Goal: Task Accomplishment & Management: Use online tool/utility

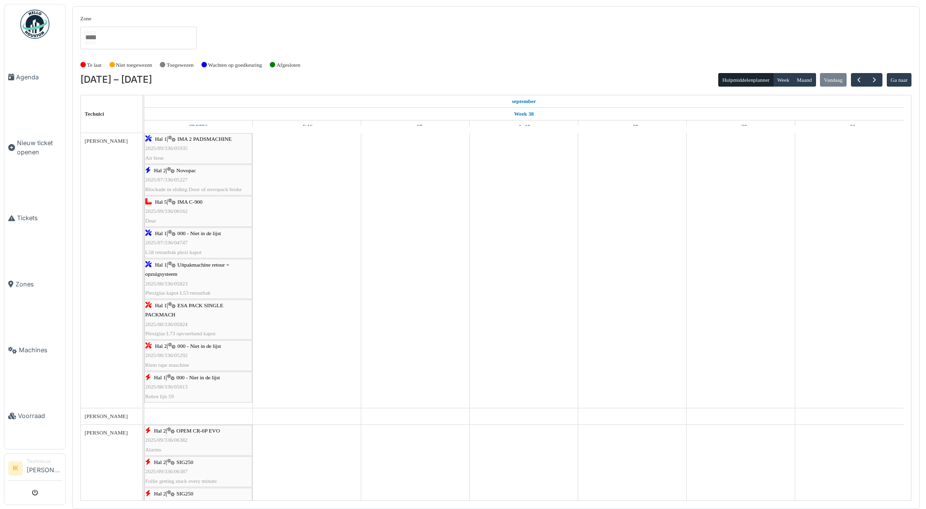
scroll to position [775, 0]
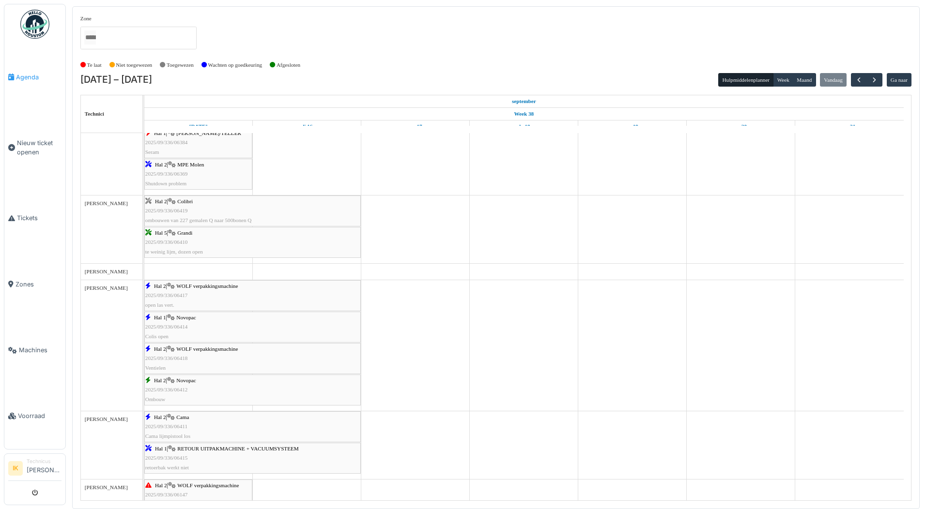
click at [28, 77] on span "Agenda" at bounding box center [39, 77] width 46 height 9
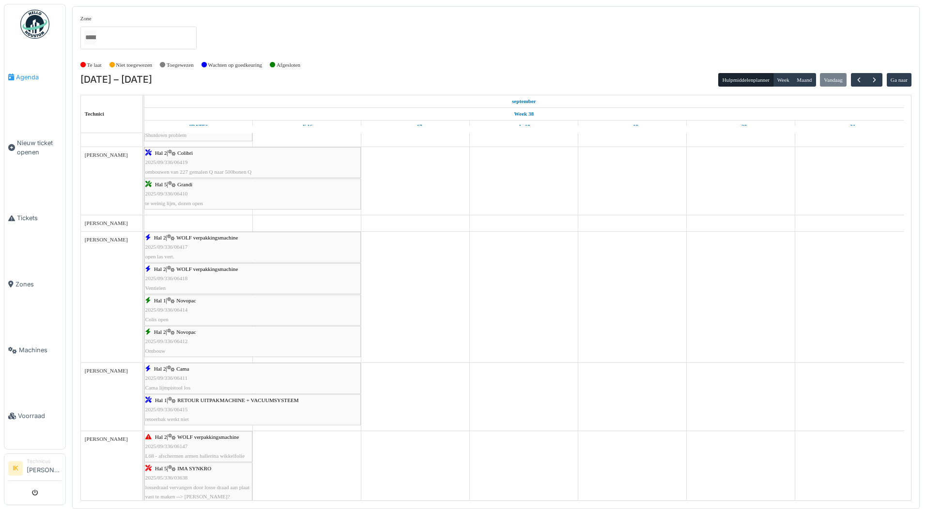
click at [30, 74] on span "Agenda" at bounding box center [39, 77] width 46 height 9
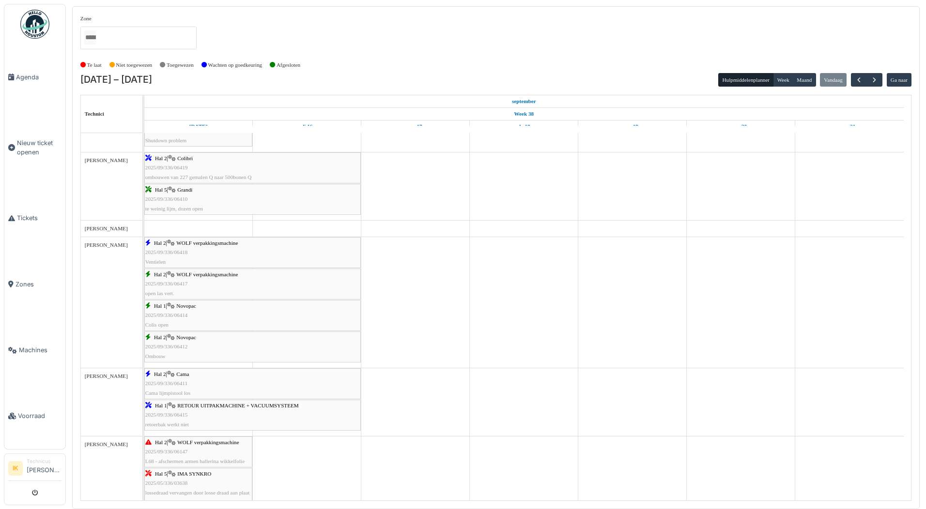
scroll to position [823, 0]
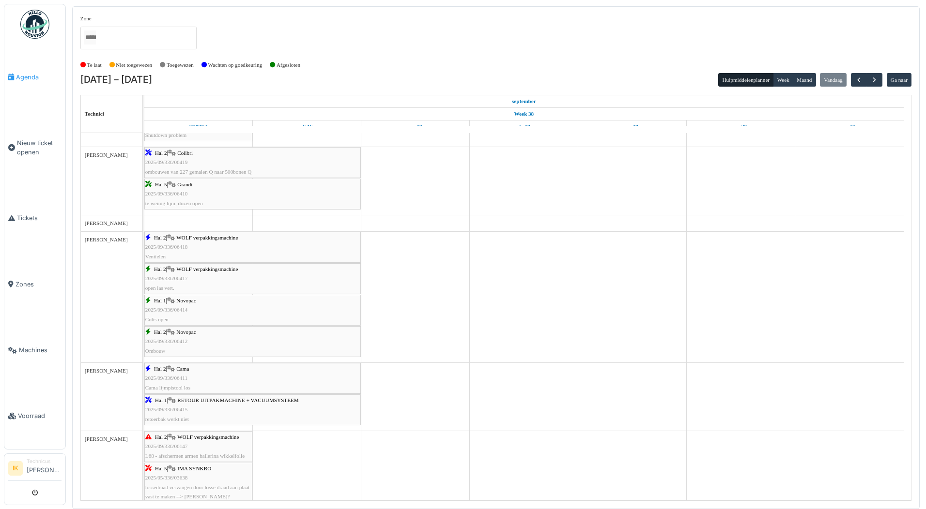
click at [23, 77] on span "Agenda" at bounding box center [39, 77] width 46 height 9
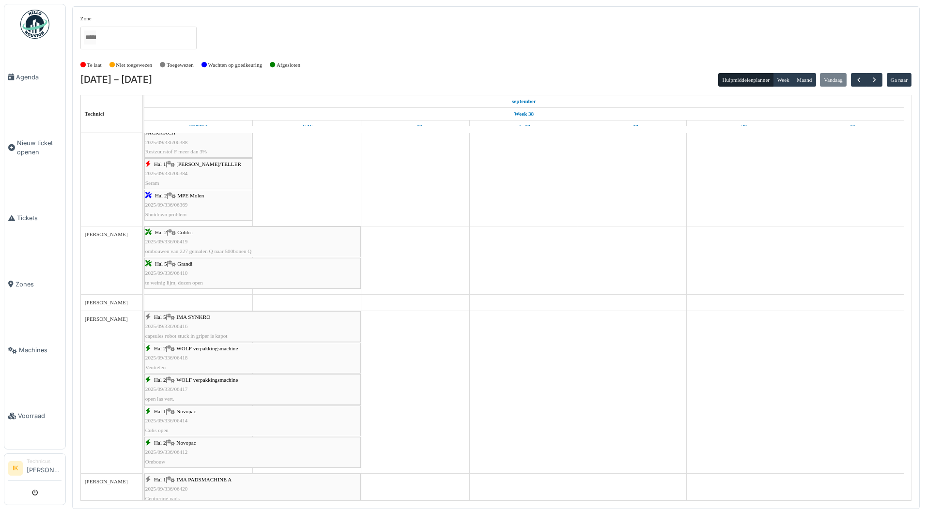
scroll to position [827, 0]
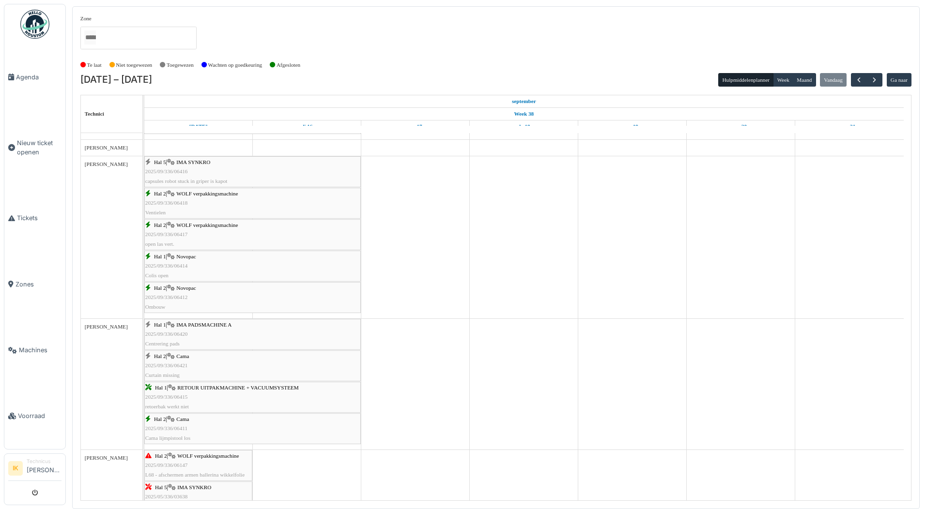
click at [190, 166] on div "Hal 5 | IMA SYNKRO 2025/09/336/06416 capsules robot stuck in griper is kapot" at bounding box center [252, 172] width 214 height 28
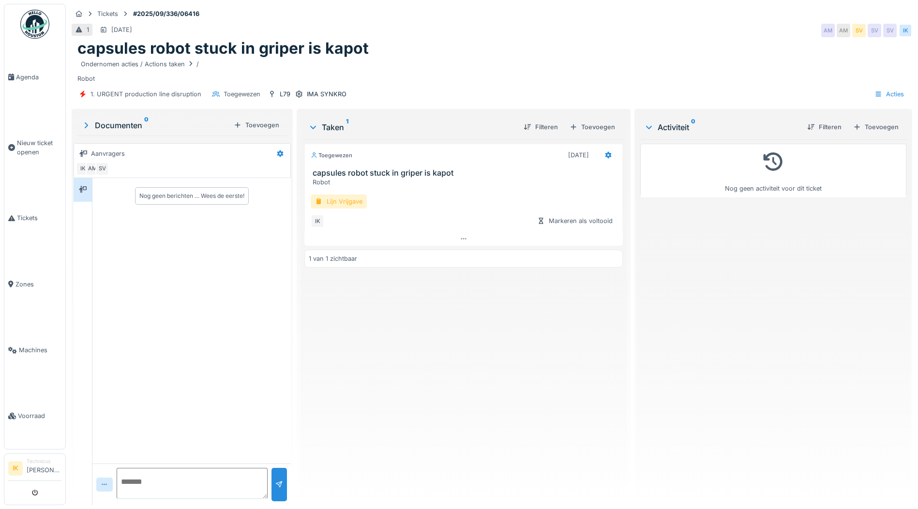
click at [344, 202] on div "Lijn Vrijgave" at bounding box center [339, 202] width 56 height 14
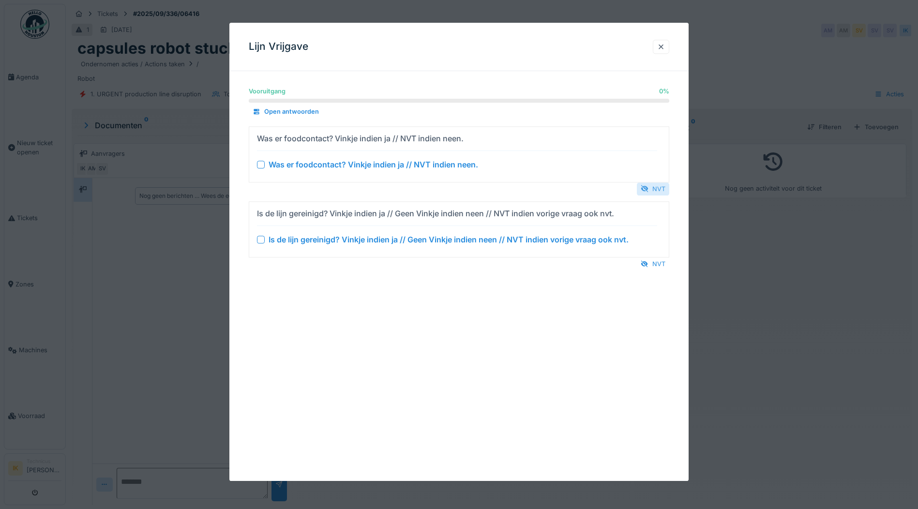
click at [659, 190] on div "NVT" at bounding box center [653, 189] width 32 height 13
click at [648, 260] on div at bounding box center [645, 264] width 8 height 9
click at [662, 46] on div at bounding box center [662, 46] width 8 height 9
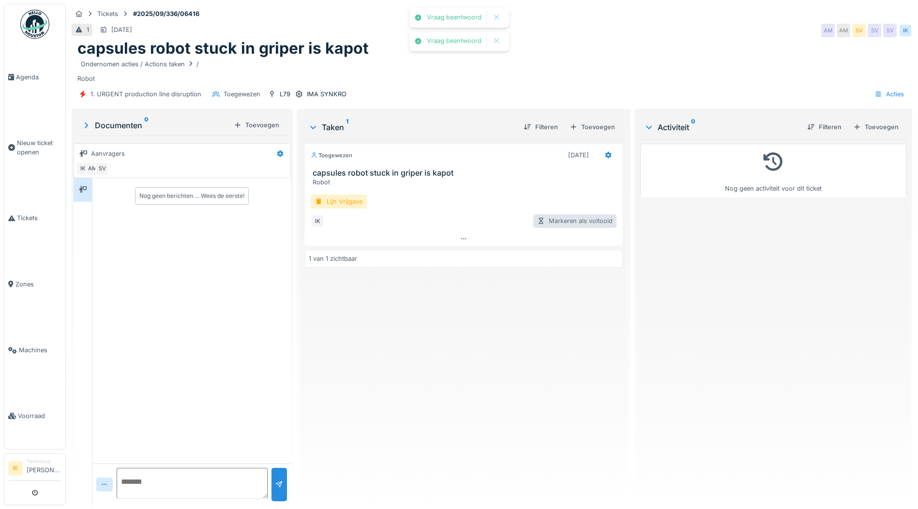
click at [551, 223] on div "Markeren als voltooid" at bounding box center [575, 220] width 83 height 13
click at [324, 199] on div "Lijn Vrijgave" at bounding box center [339, 202] width 56 height 14
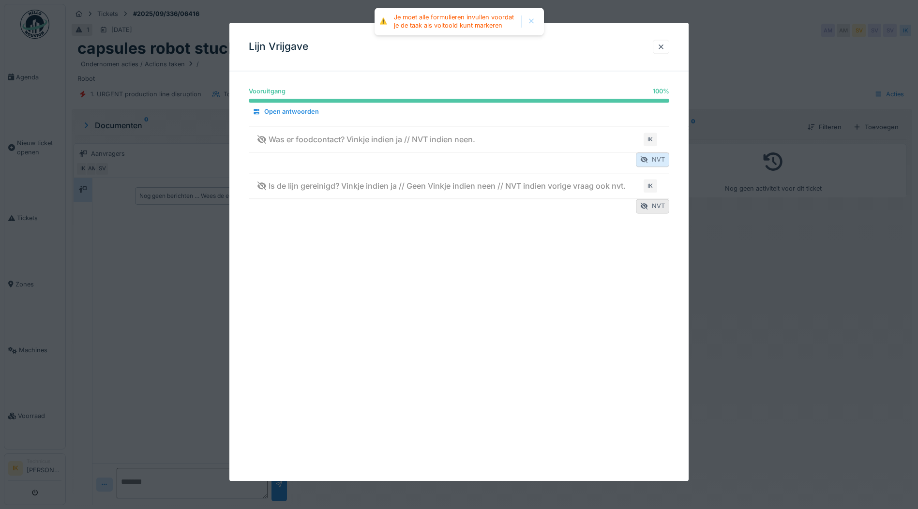
click at [667, 160] on div "NVT" at bounding box center [652, 160] width 33 height 14
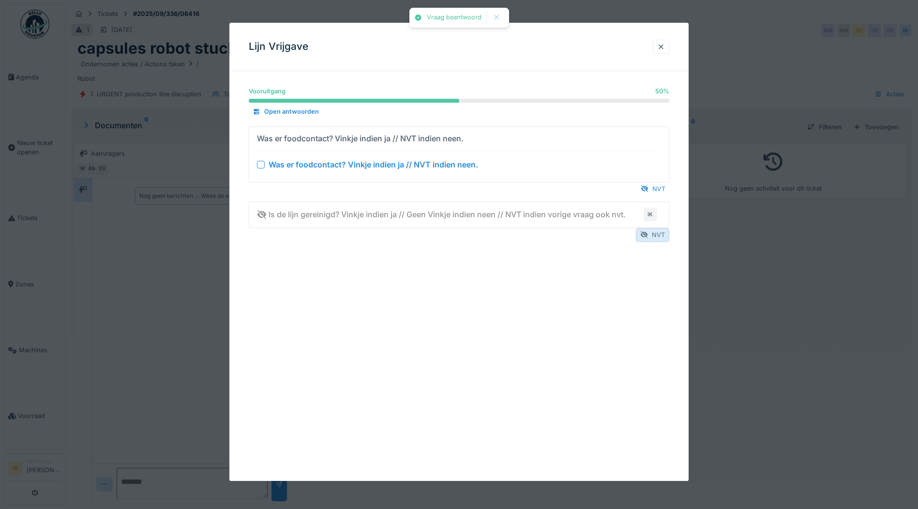
click at [657, 236] on div "NVT" at bounding box center [652, 235] width 33 height 14
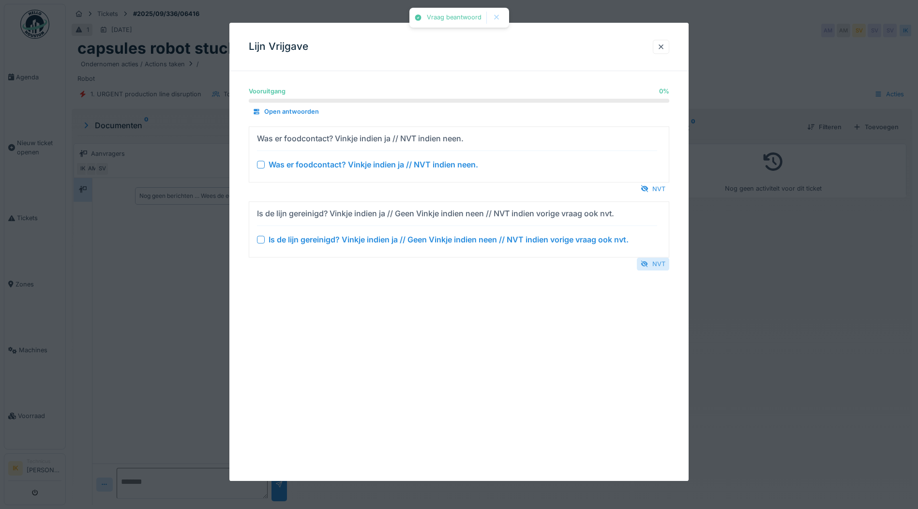
click at [657, 236] on div "Is de lijn gereinigd? Vinkje indien ja // Geen Vinkje indien neen // NVT indien…" at bounding box center [463, 240] width 389 height 12
click at [661, 187] on div "NVT" at bounding box center [653, 189] width 32 height 13
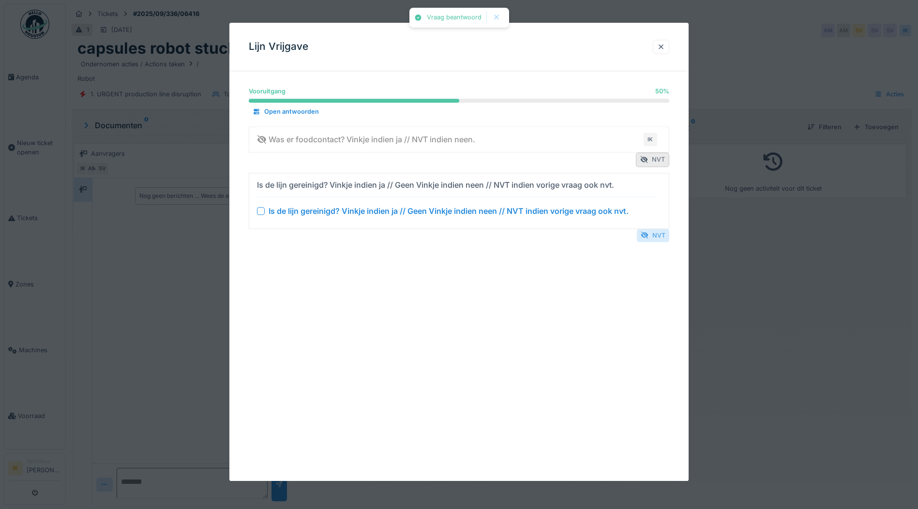
click at [659, 237] on div "NVT" at bounding box center [653, 235] width 32 height 13
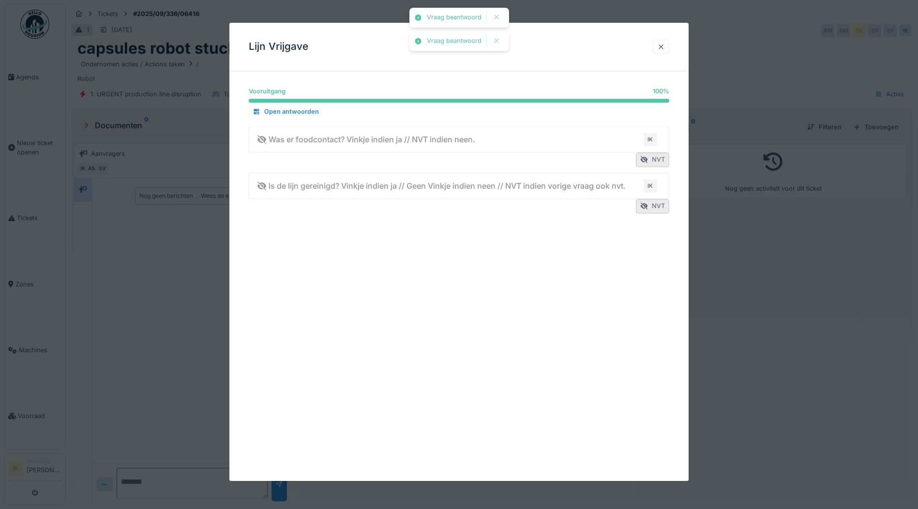
click at [664, 46] on div at bounding box center [662, 46] width 8 height 9
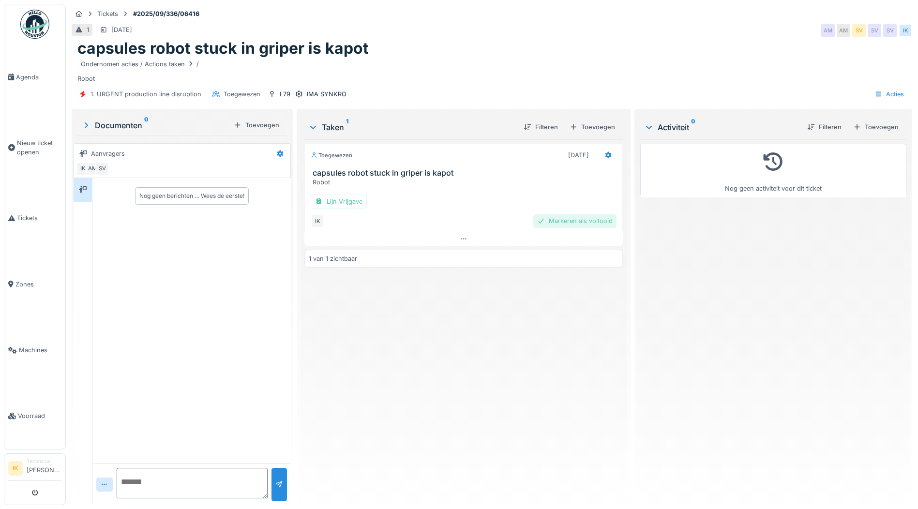
click at [560, 222] on div "Markeren als voltooid" at bounding box center [575, 220] width 83 height 13
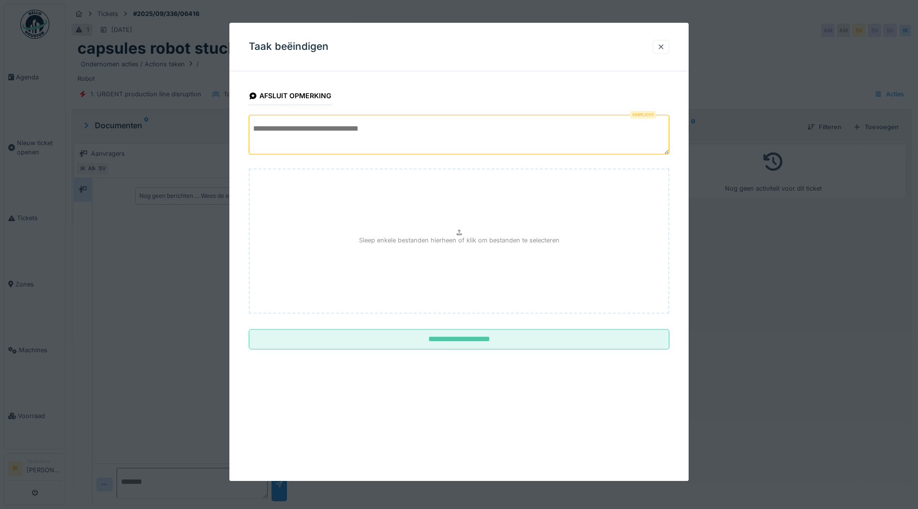
click at [281, 130] on textarea at bounding box center [459, 135] width 421 height 40
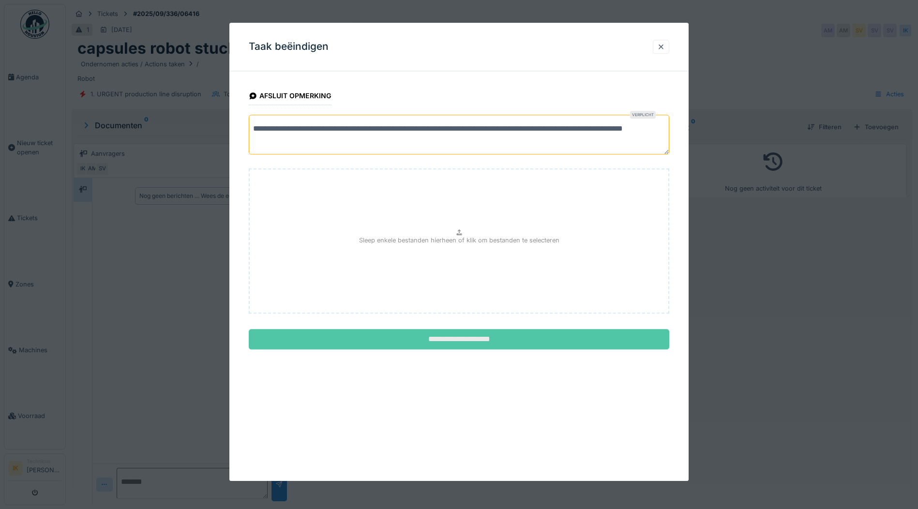
type textarea "**********"
click at [455, 337] on input "**********" at bounding box center [459, 340] width 421 height 20
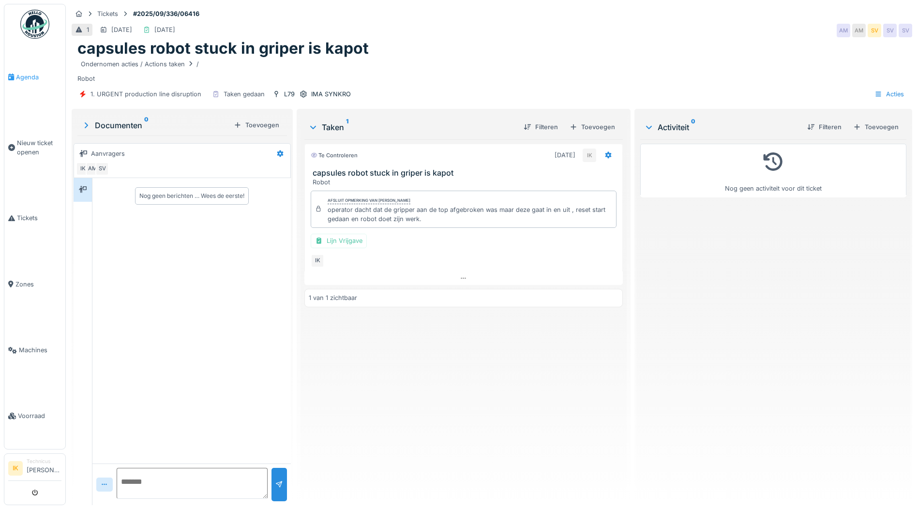
click at [21, 77] on span "Agenda" at bounding box center [39, 77] width 46 height 9
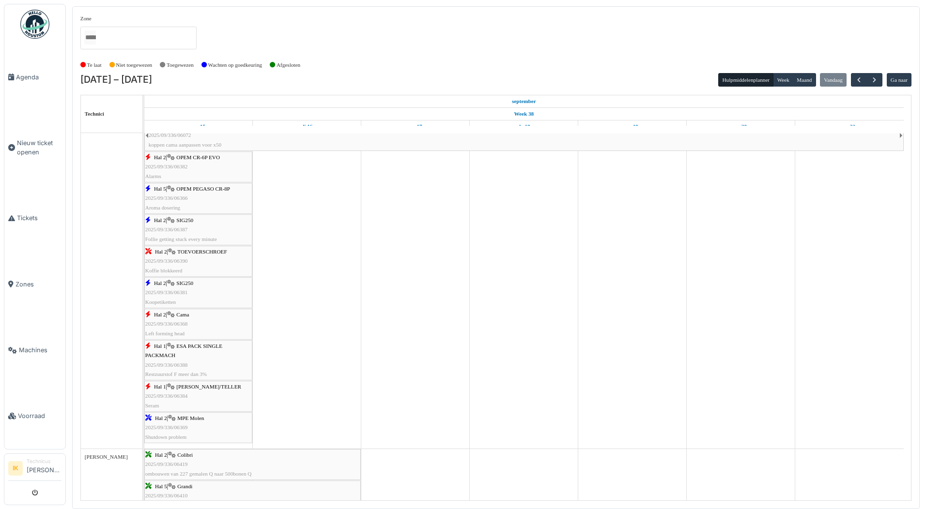
scroll to position [775, 0]
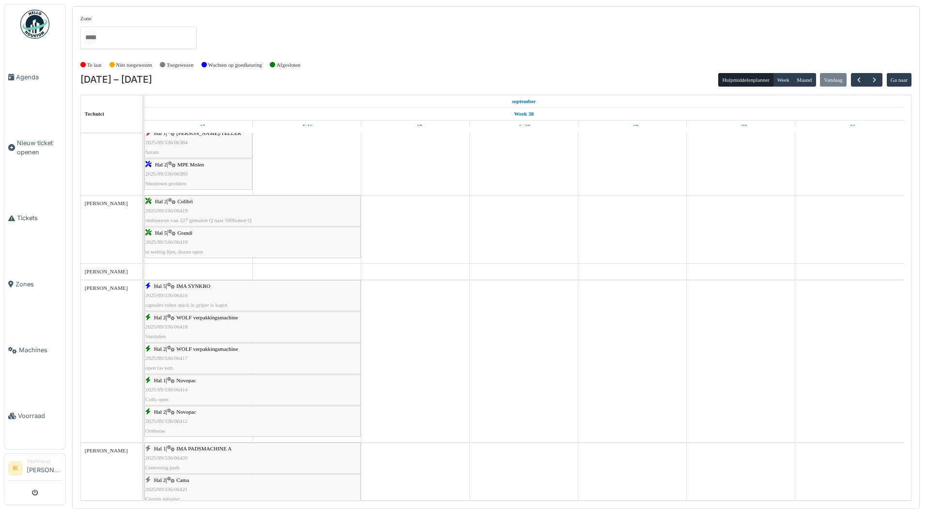
click at [231, 206] on div "Hal 2 | Colibri 2025/09/336/06419 ombouwen van 227 gemalen Q naar 500bonen Q" at bounding box center [252, 211] width 214 height 28
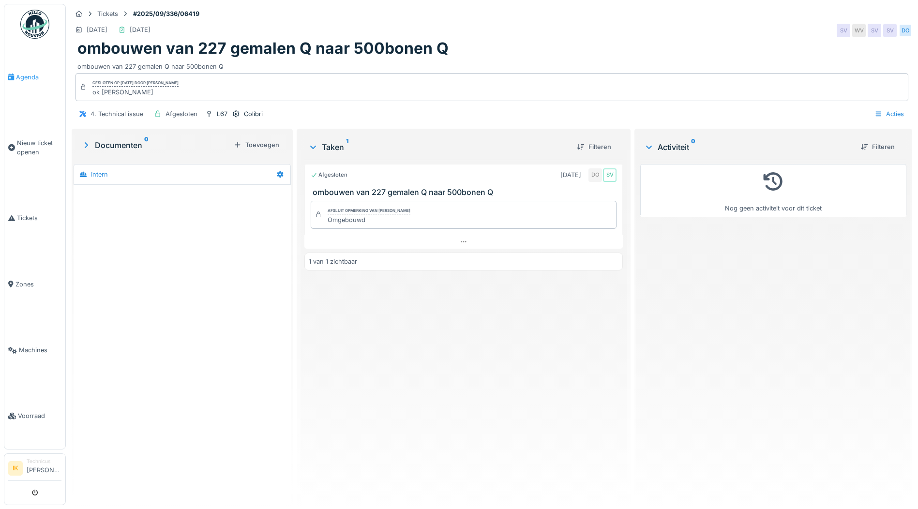
click at [26, 73] on span "Agenda" at bounding box center [39, 77] width 46 height 9
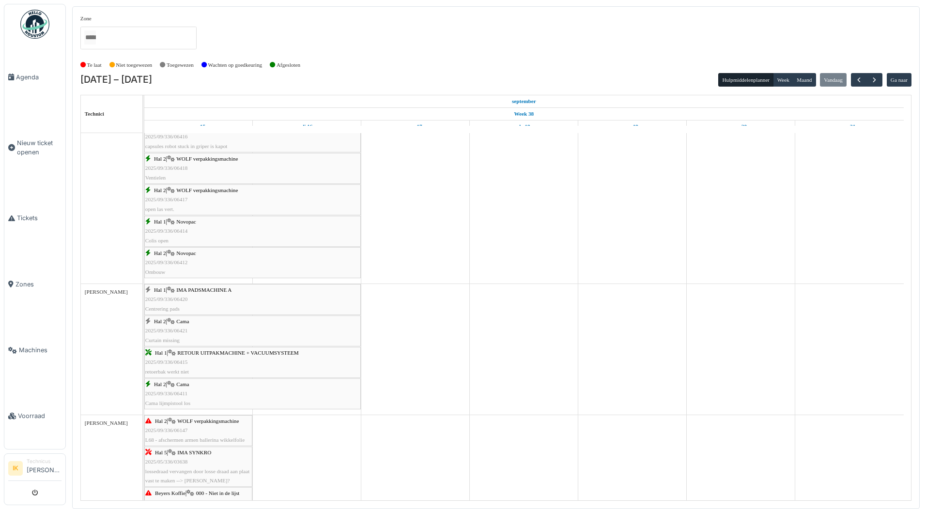
scroll to position [1017, 0]
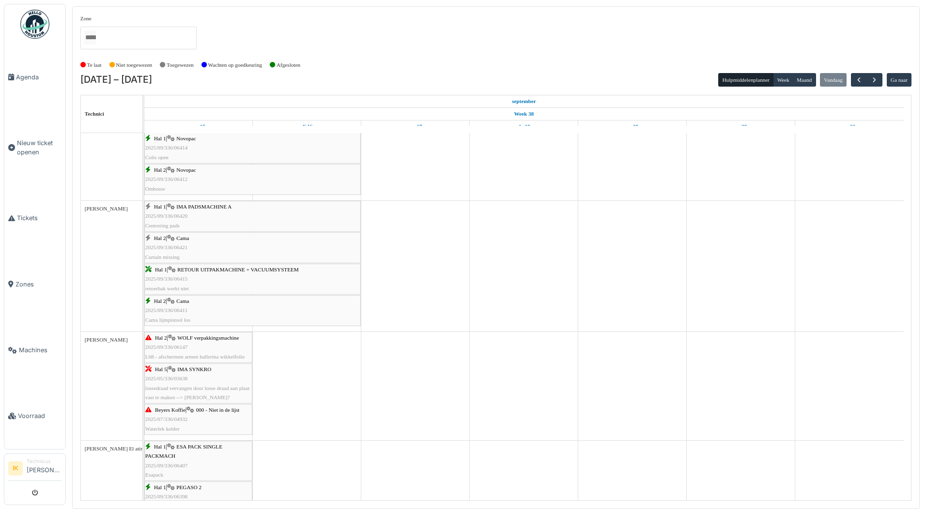
click at [160, 249] on span "2025/09/336/06421" at bounding box center [166, 248] width 43 height 6
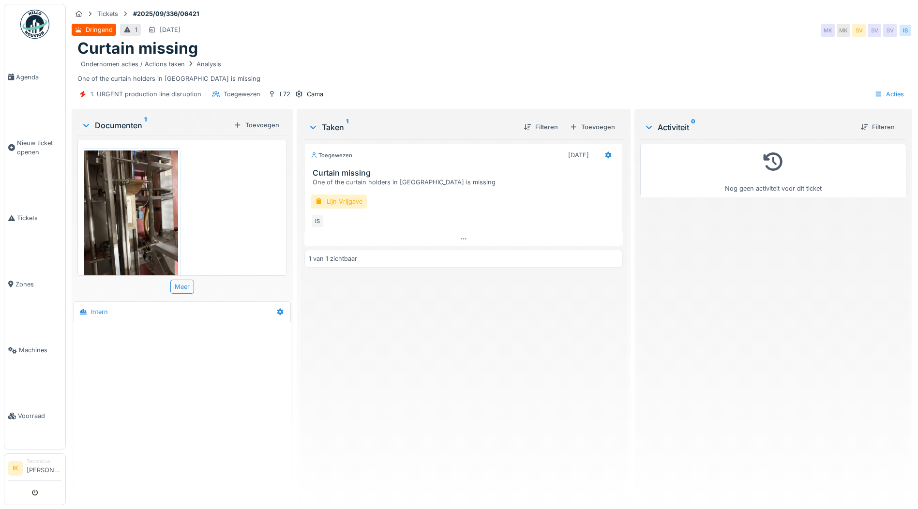
click at [117, 222] on img at bounding box center [131, 213] width 94 height 125
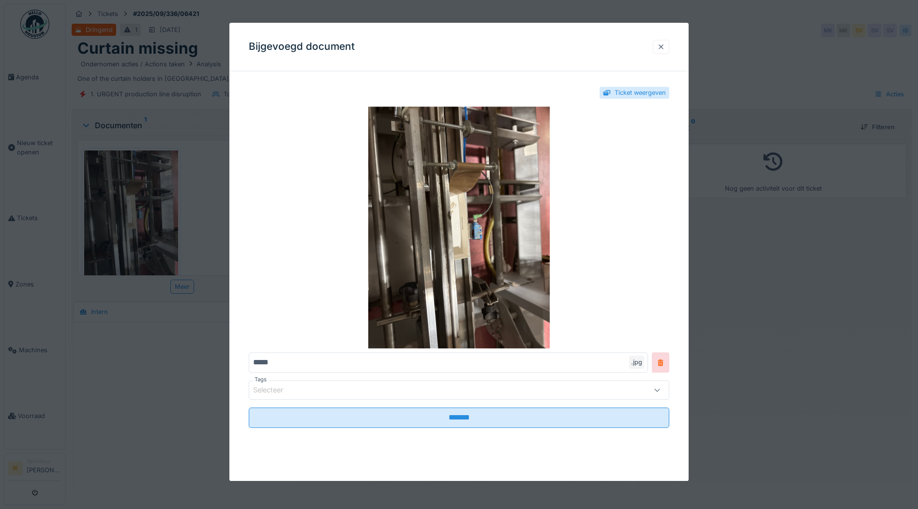
click at [662, 44] on div at bounding box center [662, 46] width 8 height 9
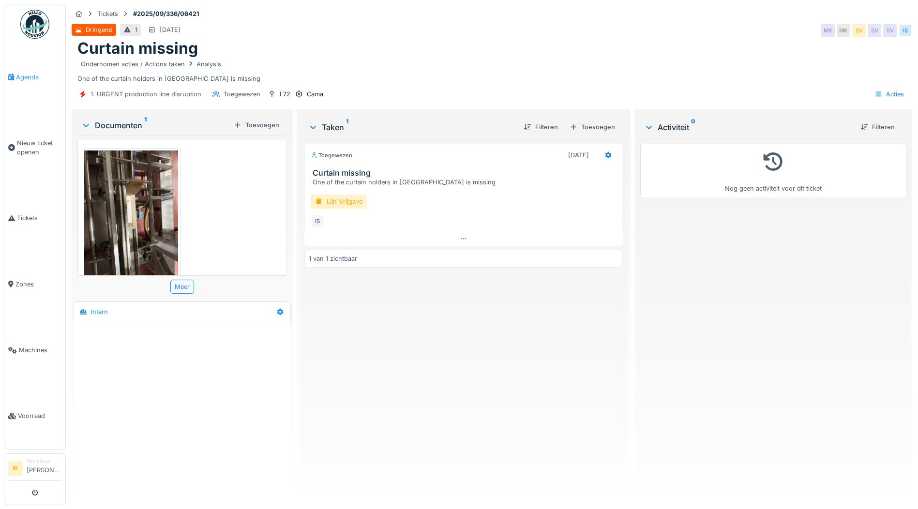
click at [22, 74] on span "Agenda" at bounding box center [39, 77] width 46 height 9
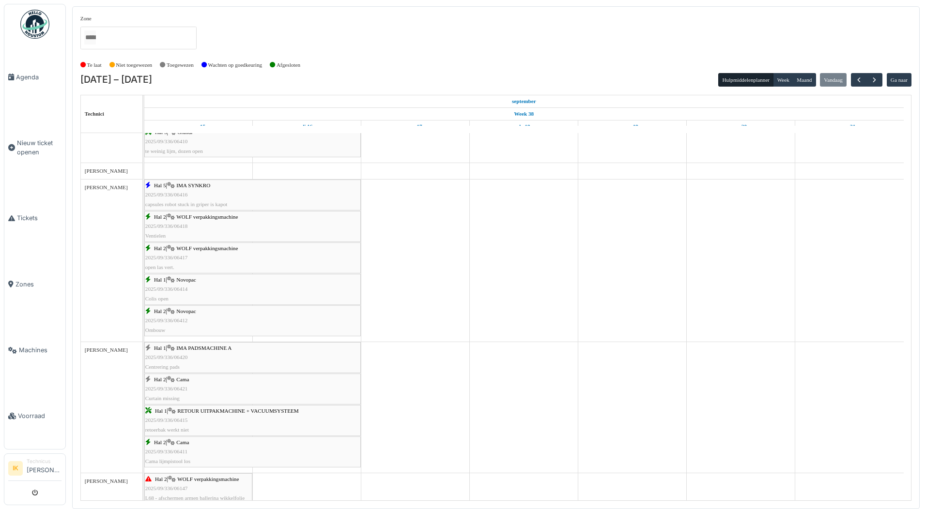
scroll to position [872, 0]
click at [184, 362] on span "2025/09/336/06420" at bounding box center [166, 361] width 43 height 6
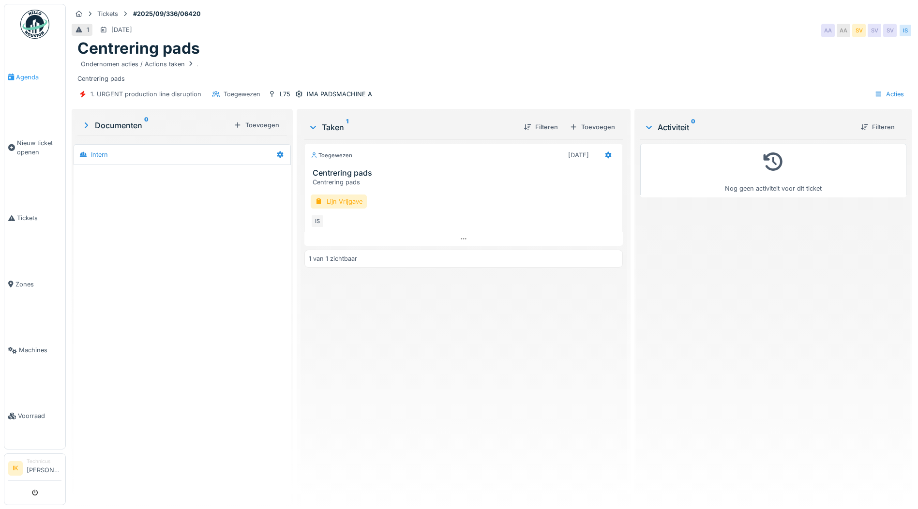
click at [23, 75] on span "Agenda" at bounding box center [39, 77] width 46 height 9
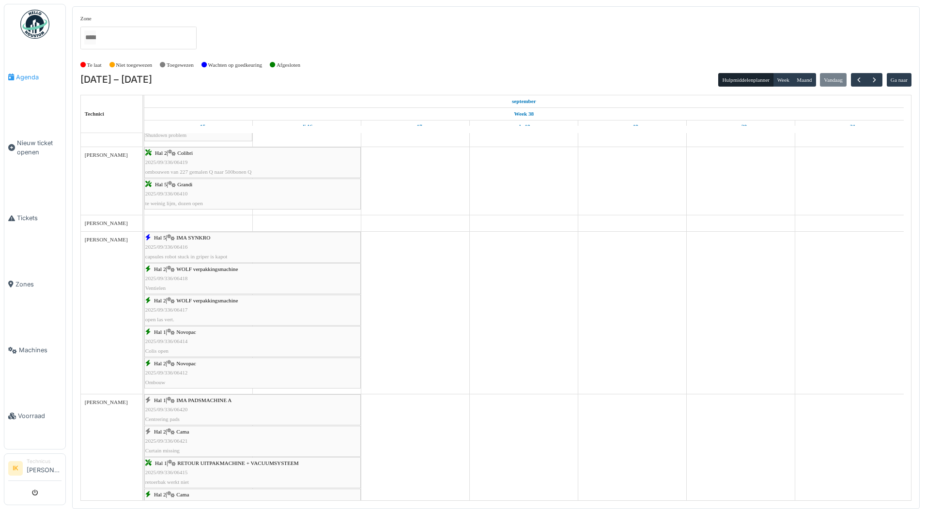
click at [31, 73] on span "Agenda" at bounding box center [39, 77] width 46 height 9
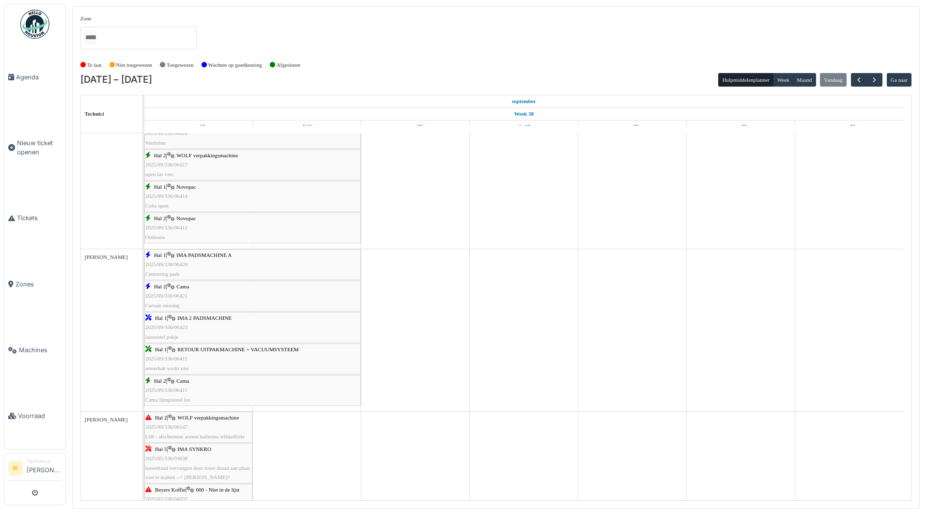
click at [203, 297] on div "Hal 2 | Cama 2025/09/336/06421 Curtain missing" at bounding box center [252, 296] width 214 height 28
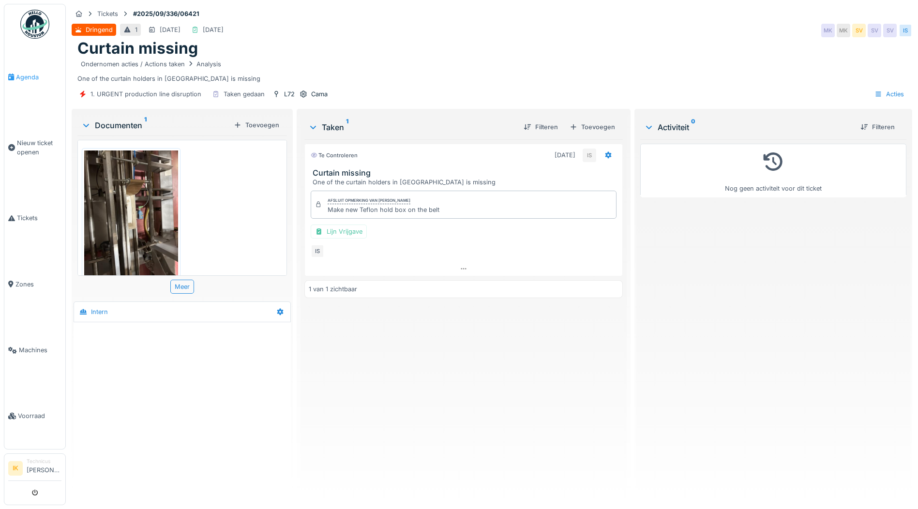
click at [30, 74] on span "Agenda" at bounding box center [39, 77] width 46 height 9
